Goal: Information Seeking & Learning: Understand process/instructions

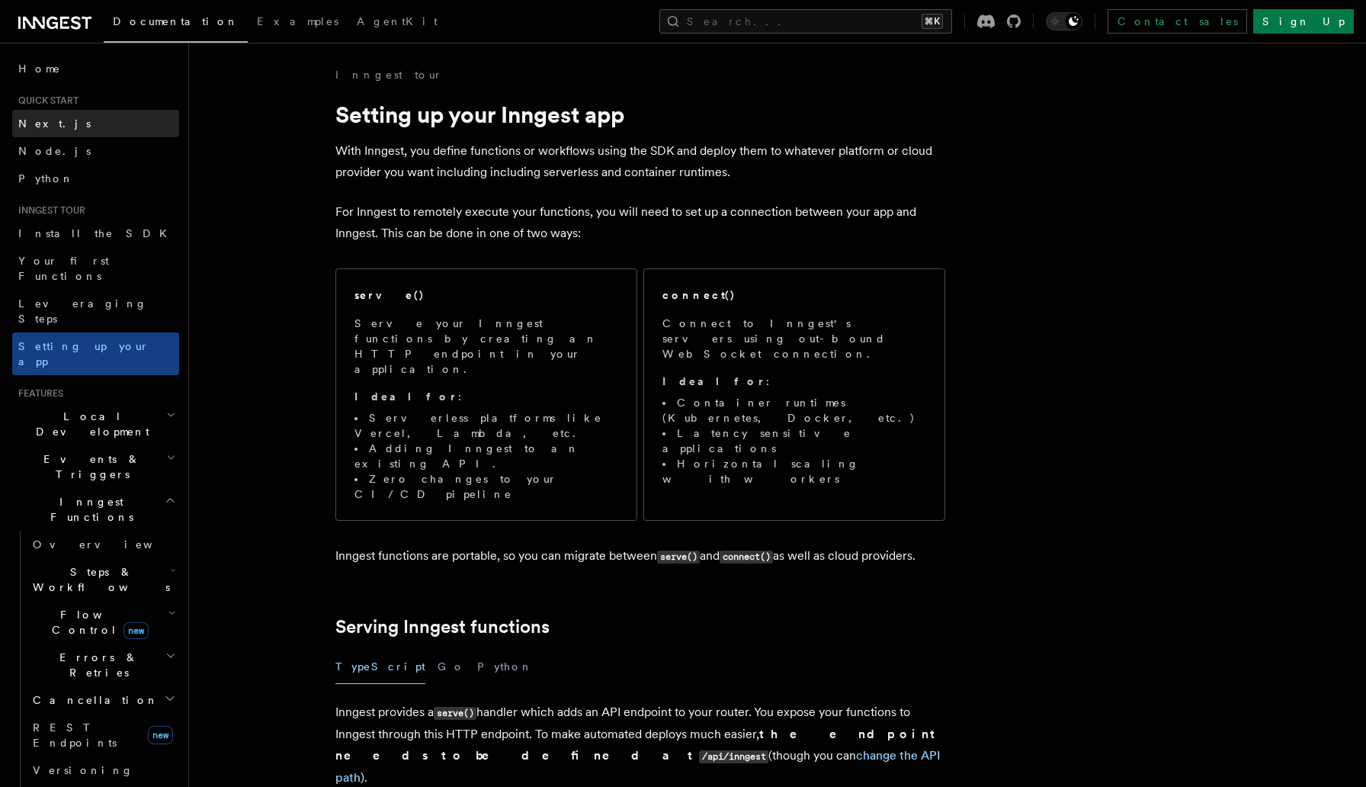
click at [63, 124] on link "Next.js" at bounding box center [95, 123] width 167 height 27
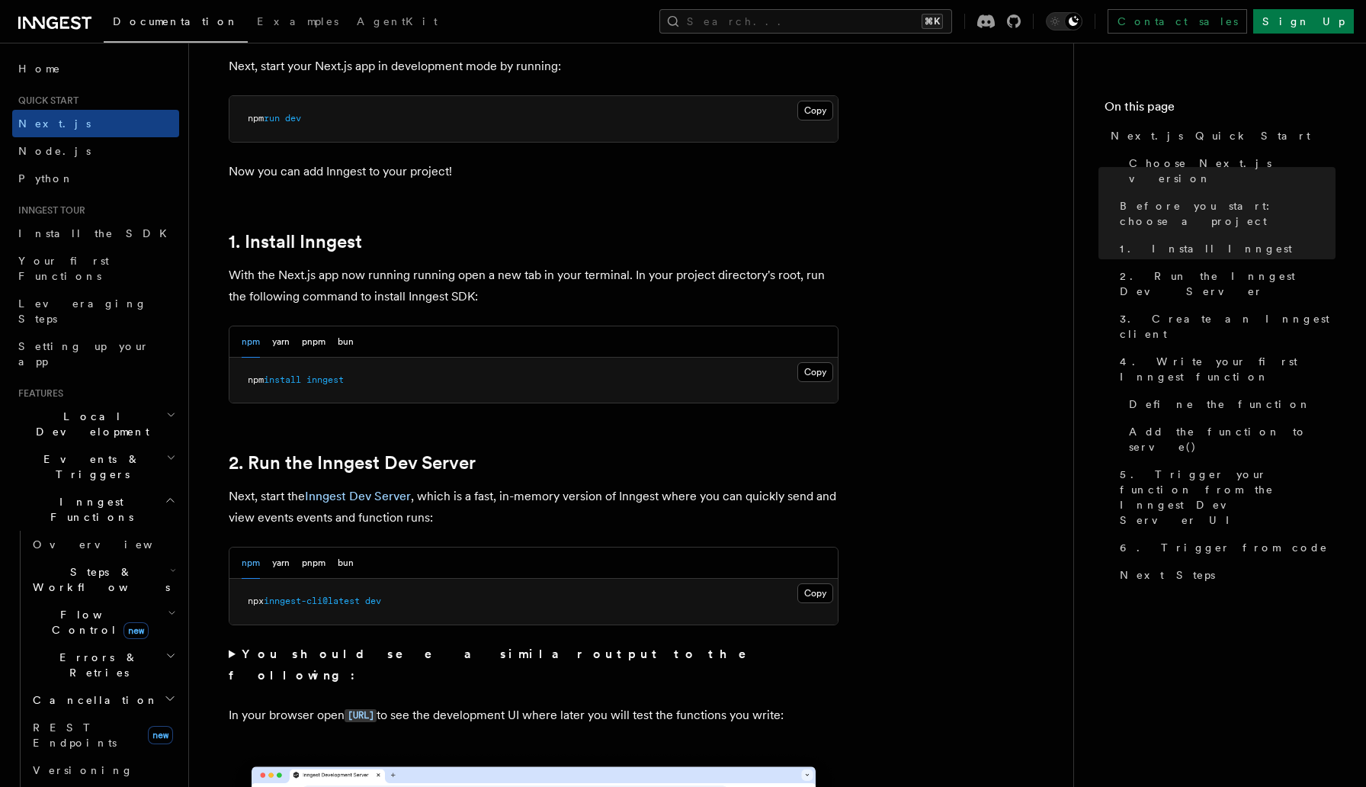
scroll to position [711, 0]
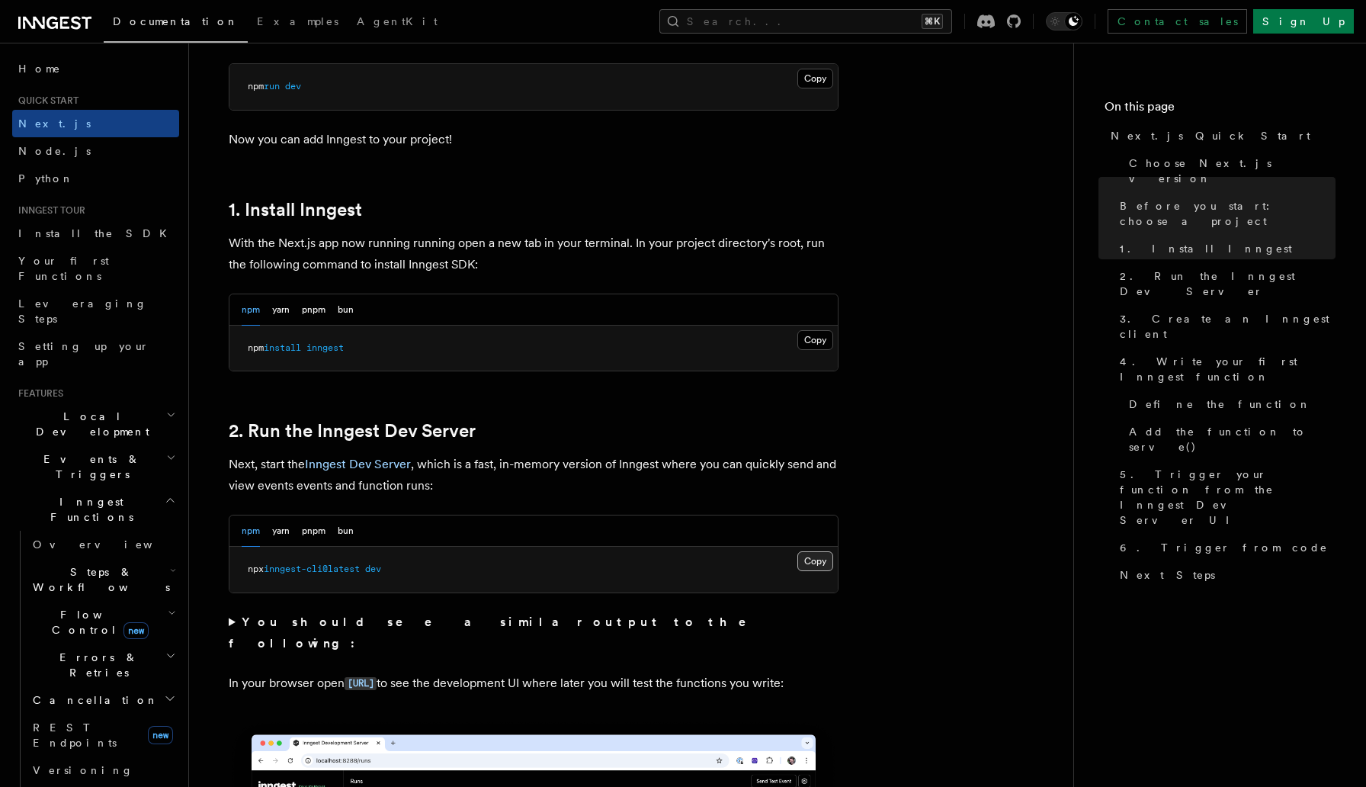
click at [807, 563] on button "Copy Copied" at bounding box center [816, 561] width 36 height 20
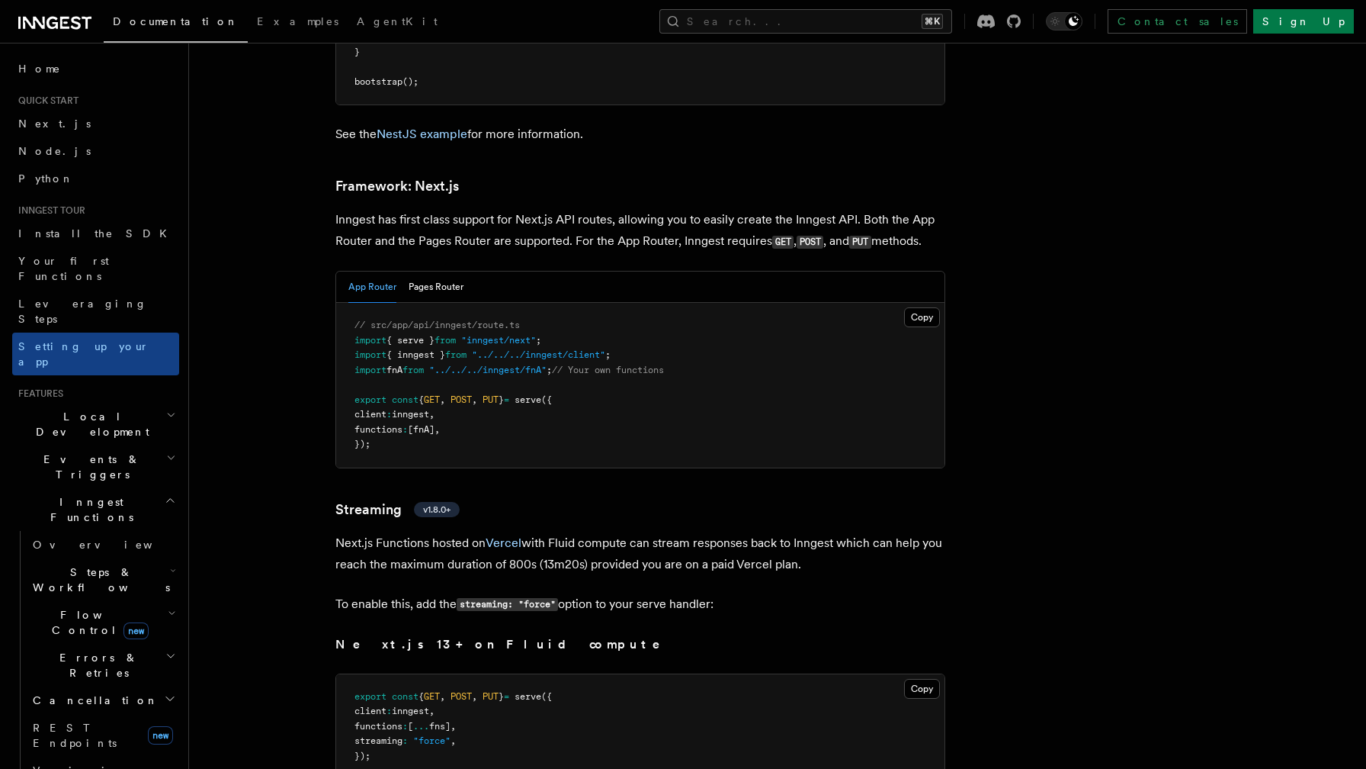
scroll to position [9764, 0]
